Goal: Information Seeking & Learning: Compare options

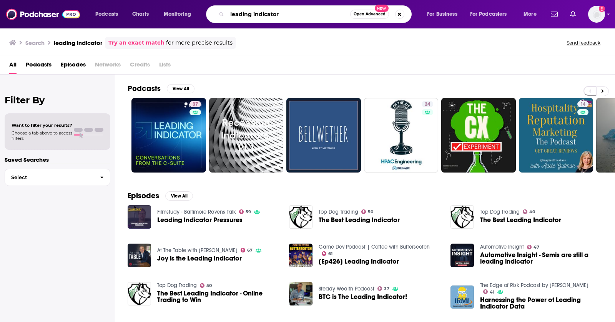
click at [269, 15] on input "leading indicator" at bounding box center [288, 14] width 123 height 12
paste input "[PERSON_NAME]’s Podcast"
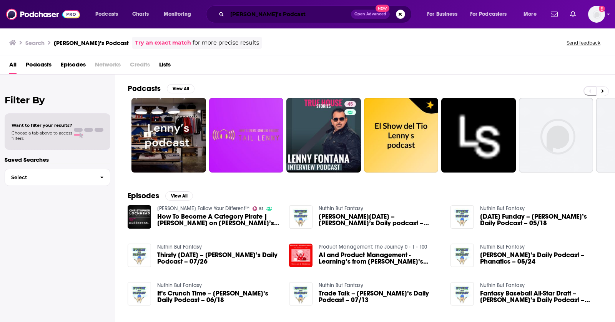
click at [266, 14] on input "[PERSON_NAME]’s Podcast" at bounding box center [289, 14] width 124 height 12
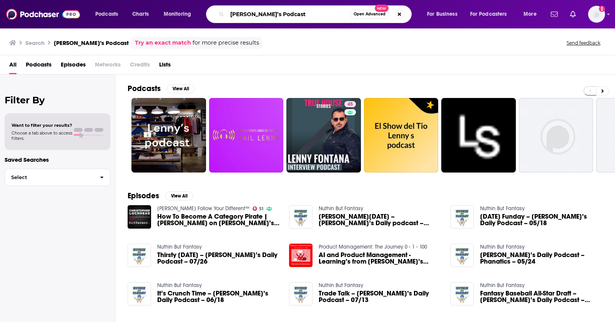
click at [266, 14] on input "[PERSON_NAME]’s Podcast" at bounding box center [288, 14] width 123 height 12
type input "[PERSON_NAME]’s"
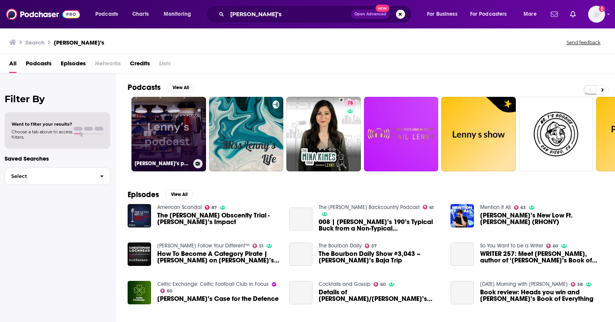
click at [156, 128] on link "[PERSON_NAME]’s podcast" at bounding box center [168, 134] width 75 height 75
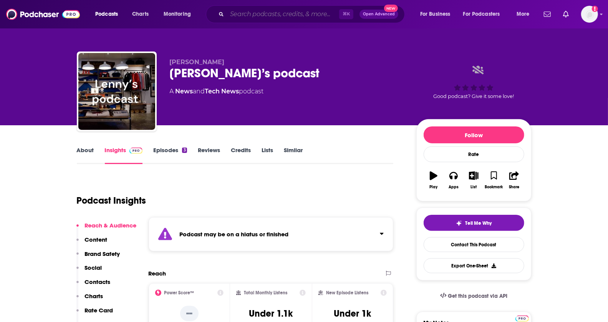
click at [269, 16] on input "Search podcasts, credits, & more..." at bounding box center [283, 14] width 112 height 12
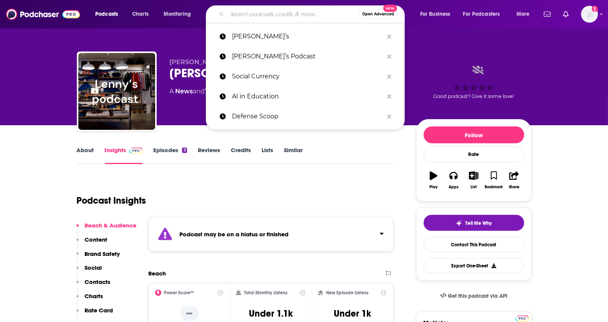
paste input "[PERSON_NAME]’s Podcast"
type input "[PERSON_NAME]’s Podcast"
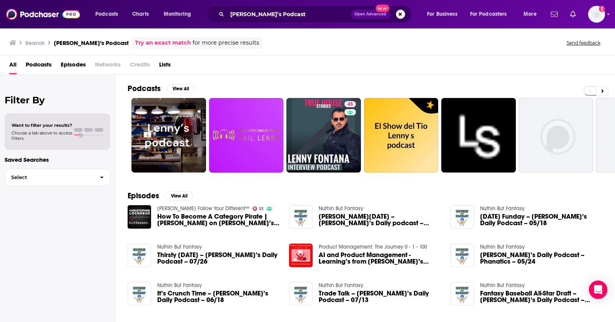
click at [262, 8] on div "[PERSON_NAME]’s Podcast Open Advanced New" at bounding box center [308, 14] width 205 height 18
click at [258, 15] on input "[PERSON_NAME]’s Podcast" at bounding box center [289, 14] width 124 height 12
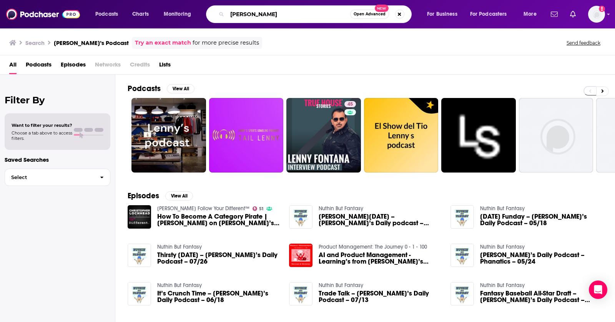
type input "[PERSON_NAME]"
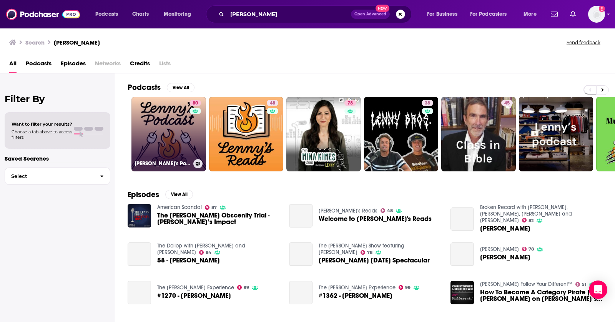
click at [162, 101] on link "80 [PERSON_NAME]'s Podcast: Product | Career | Growth" at bounding box center [168, 134] width 75 height 75
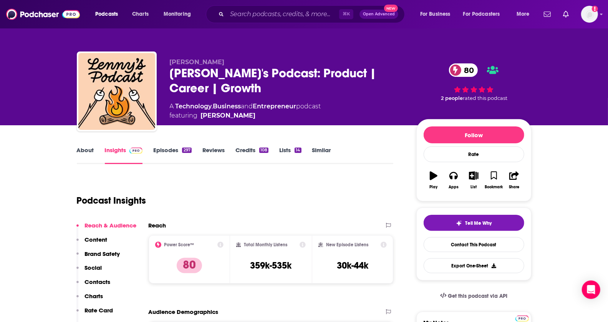
drag, startPoint x: 250, startPoint y: 261, endPoint x: 306, endPoint y: 260, distance: 55.3
click at [306, 261] on div "Total Monthly Listens 359k-535k" at bounding box center [271, 259] width 82 height 48
copy h3 "359k-535k"
drag, startPoint x: 293, startPoint y: 266, endPoint x: 249, endPoint y: 266, distance: 43.8
click at [249, 266] on div "Total Monthly Listens 359k-535k" at bounding box center [271, 259] width 70 height 35
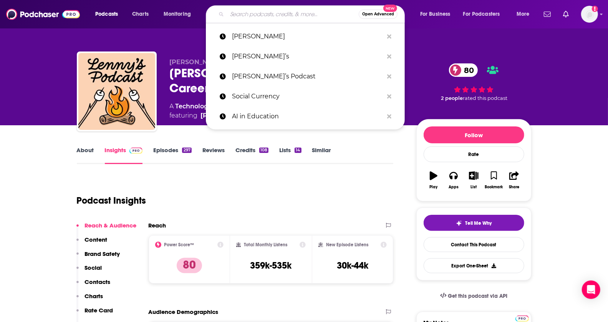
click at [257, 15] on input "Search podcasts, credits, & more..." at bounding box center [293, 14] width 132 height 12
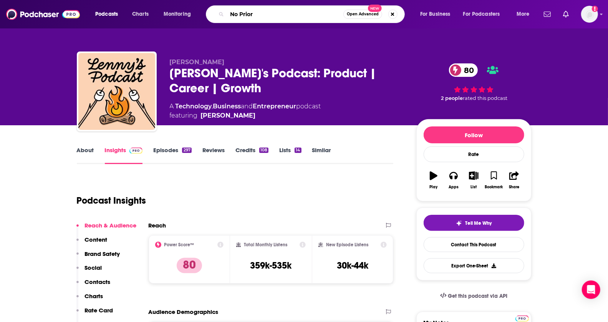
type input "No Priors"
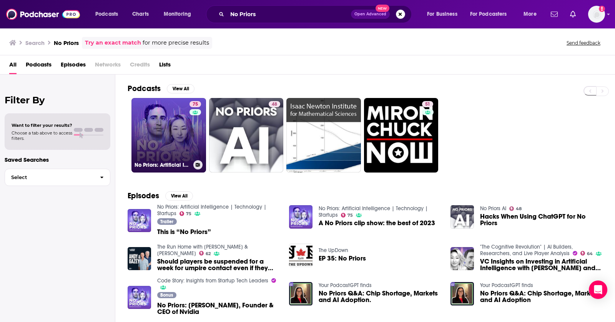
click at [175, 123] on link "75 No Priors: Artificial Intelligence | Technology | Startups" at bounding box center [168, 135] width 75 height 75
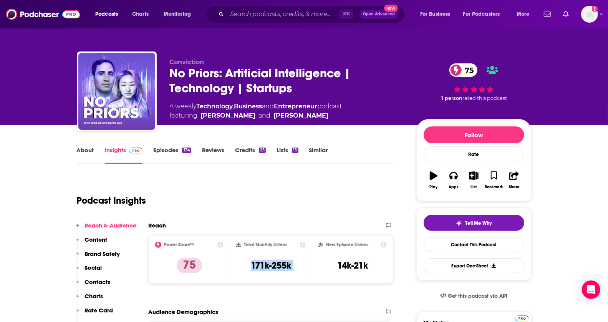
copy div "171k-255k"
drag, startPoint x: 247, startPoint y: 262, endPoint x: 317, endPoint y: 266, distance: 70.8
click at [317, 266] on div "Power Score™ 75 Total Monthly Listens 171k-255k New Episode Listens 14k-21k" at bounding box center [271, 259] width 245 height 48
click at [275, 7] on div "⌘ K Open Advanced New" at bounding box center [305, 14] width 199 height 18
click at [282, 16] on input "Search podcasts, credits, & more..." at bounding box center [283, 14] width 112 height 12
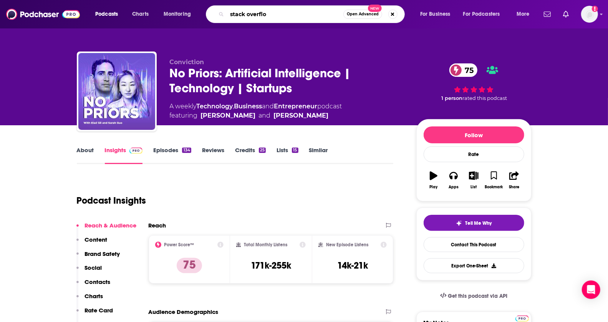
type input "stack overflow"
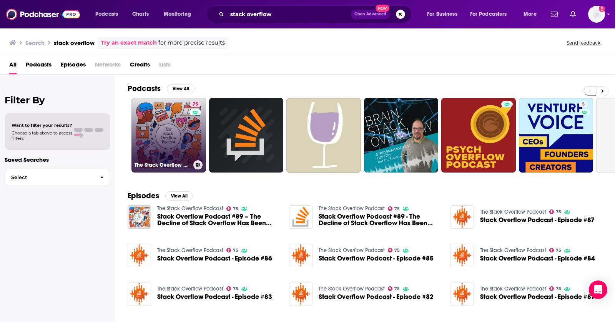
click at [154, 113] on link "75 The Stack Overflow Podcast" at bounding box center [168, 135] width 75 height 75
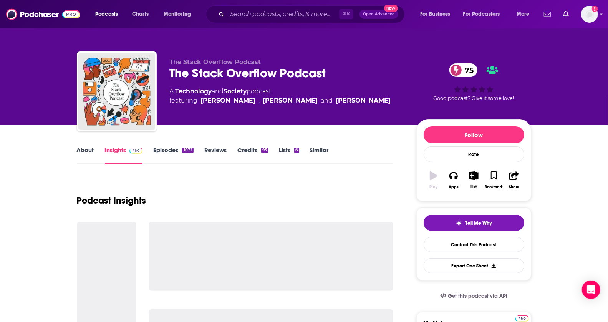
click at [154, 113] on img "The Stack Overflow Podcast" at bounding box center [116, 91] width 77 height 77
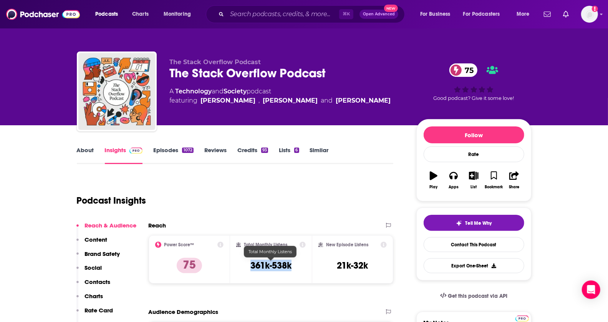
copy h3 "361k-538k"
drag, startPoint x: 241, startPoint y: 264, endPoint x: 290, endPoint y: 264, distance: 48.4
click at [290, 264] on div "Total Monthly Listens 361k-538k" at bounding box center [271, 259] width 70 height 35
click at [250, 17] on input "Search podcasts, credits, & more..." at bounding box center [283, 14] width 112 height 12
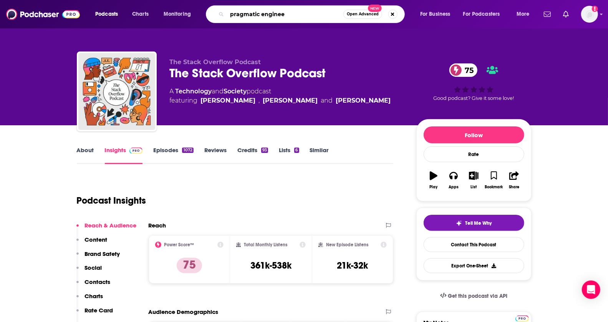
type input "pragmatic engineer"
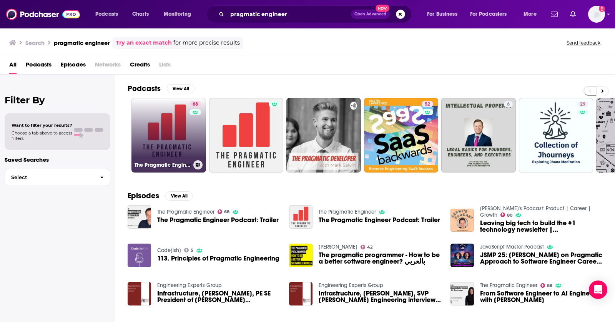
click at [155, 122] on link "68 The Pragmatic Engineer" at bounding box center [168, 135] width 75 height 75
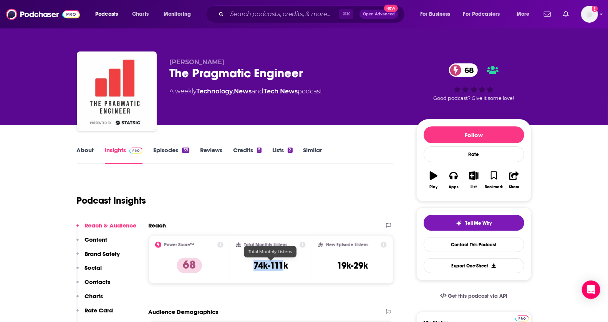
copy h3 "74k-111"
drag, startPoint x: 258, startPoint y: 263, endPoint x: 288, endPoint y: 265, distance: 30.0
click at [288, 265] on div "Total Monthly Listens 74k-111k" at bounding box center [271, 259] width 70 height 35
copy h3 "74k-111k"
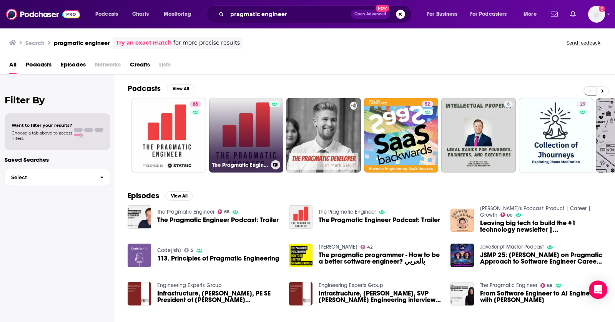
click at [224, 120] on link "The Pragmatic Engineer" at bounding box center [246, 135] width 75 height 75
